Goal: Contribute content: Contribute content

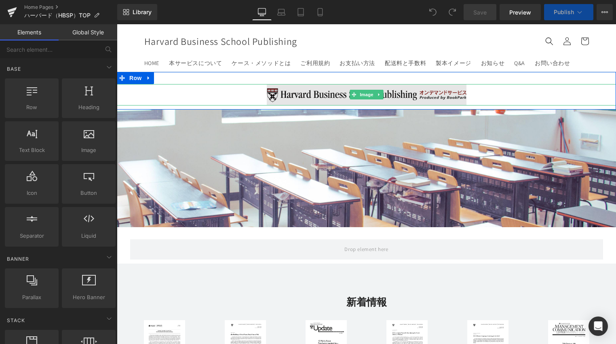
click at [302, 93] on img at bounding box center [367, 94] width 200 height 21
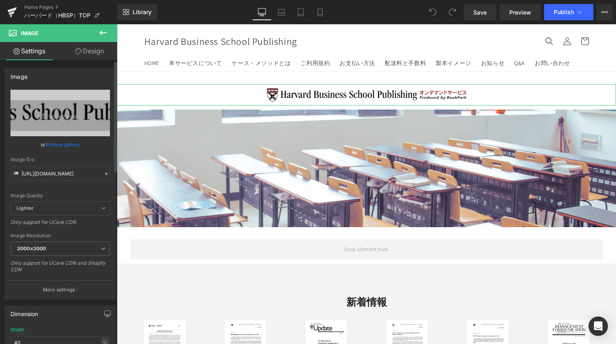
click at [63, 144] on link "Browse gallery" at bounding box center [63, 144] width 34 height 14
click at [63, 0] on div "You are previewing how the will restyle your page. You can not edit Elements in…" at bounding box center [308, 0] width 616 height 0
click at [63, 141] on link "Browse gallery" at bounding box center [63, 144] width 34 height 14
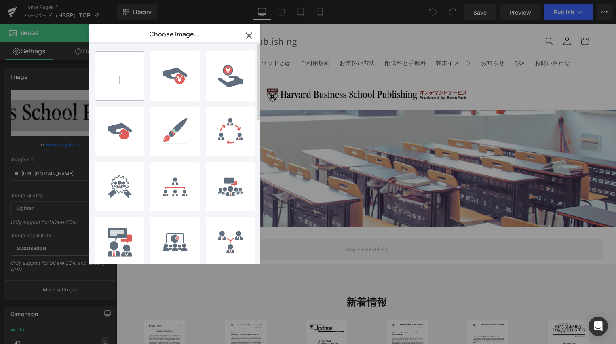
click at [137, 78] on input "file" at bounding box center [119, 76] width 48 height 48
click at [252, 37] on icon "button" at bounding box center [248, 35] width 13 height 13
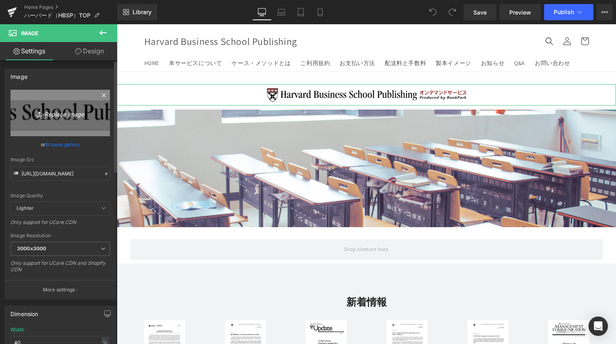
click at [69, 119] on link "Replace Image" at bounding box center [60, 113] width 99 height 46
type input "C:\fakepath\HBSP_top_head_2.0.0.png"
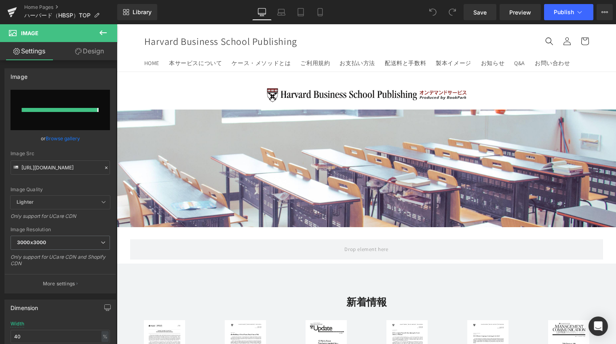
type input "[URL][DOMAIN_NAME]"
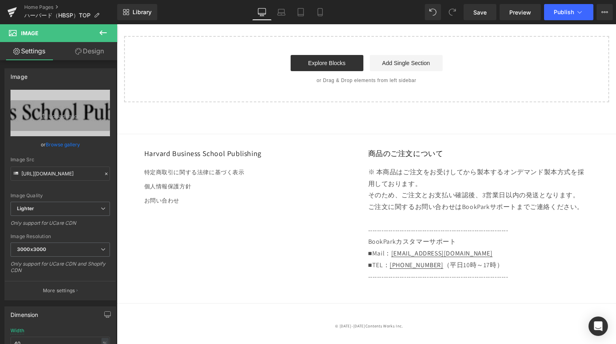
scroll to position [1715, 0]
click at [563, 16] on button "Publish" at bounding box center [568, 12] width 49 height 16
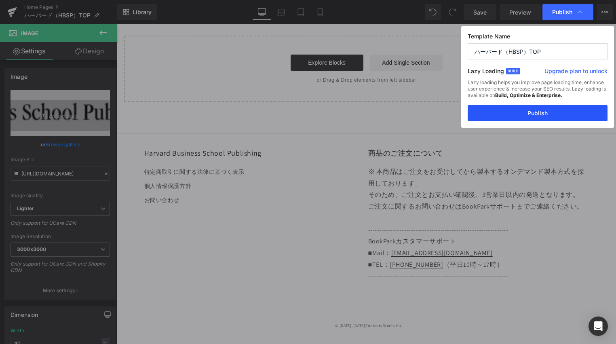
click at [535, 113] on button "Publish" at bounding box center [537, 113] width 140 height 16
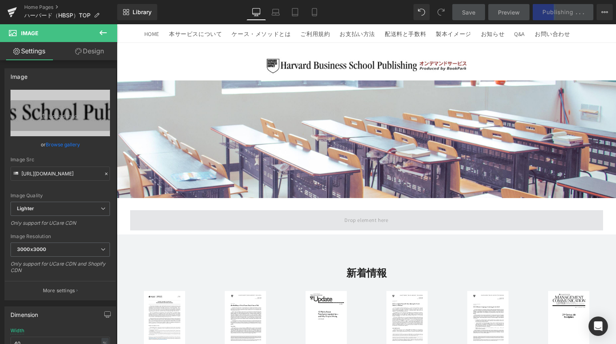
scroll to position [0, 0]
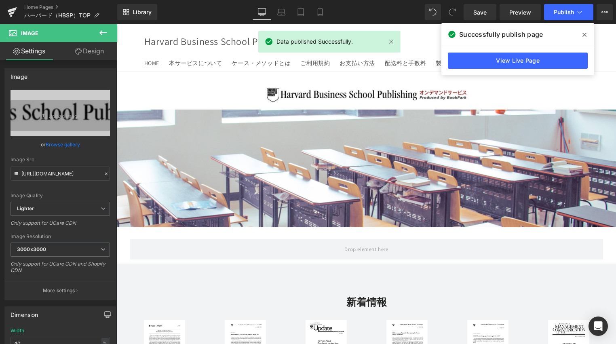
click at [593, 32] on div "Successfully publish page" at bounding box center [517, 34] width 153 height 23
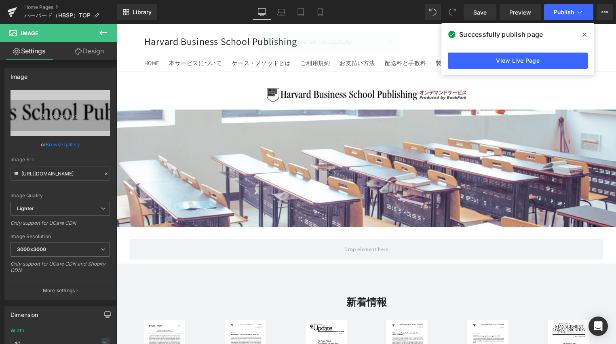
click at [206, 40] on span "Harvard Business School Publishing" at bounding box center [220, 41] width 153 height 13
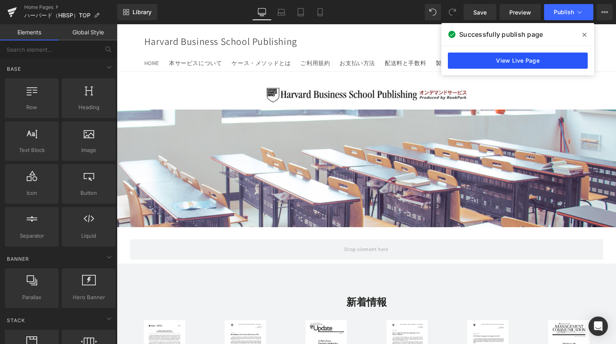
click at [532, 57] on link "View Live Page" at bounding box center [518, 61] width 140 height 16
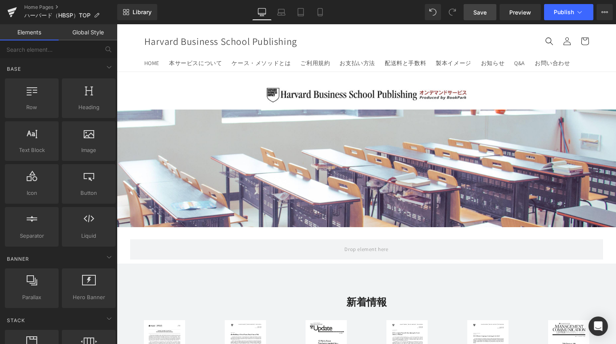
drag, startPoint x: 381, startPoint y: 1, endPoint x: 493, endPoint y: 13, distance: 112.6
click at [493, 13] on link "Save" at bounding box center [479, 12] width 33 height 16
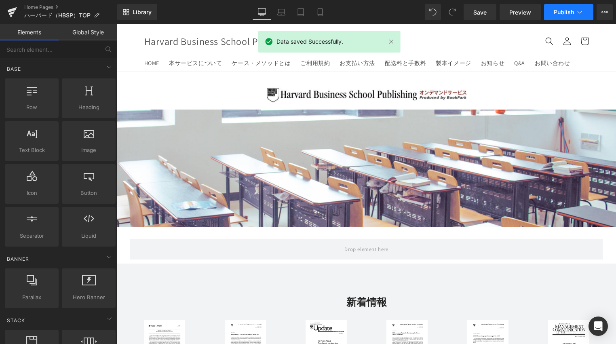
click at [566, 9] on span "Publish" at bounding box center [563, 12] width 20 height 6
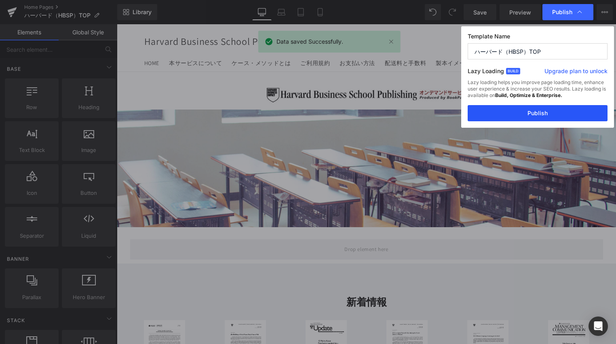
click at [499, 107] on button "Publish" at bounding box center [537, 113] width 140 height 16
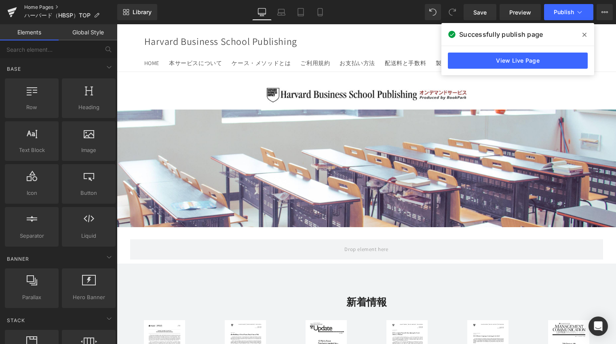
click at [35, 8] on link "Home Pages" at bounding box center [70, 7] width 93 height 6
